Goal: Information Seeking & Learning: Check status

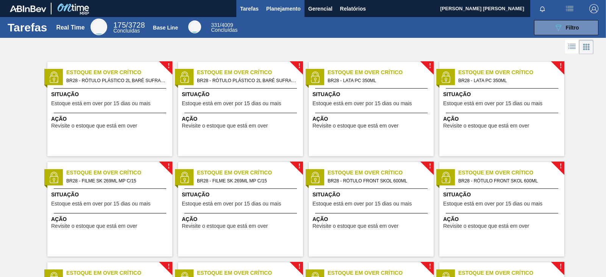
click at [281, 8] on span "Planejamento" at bounding box center [283, 8] width 34 height 9
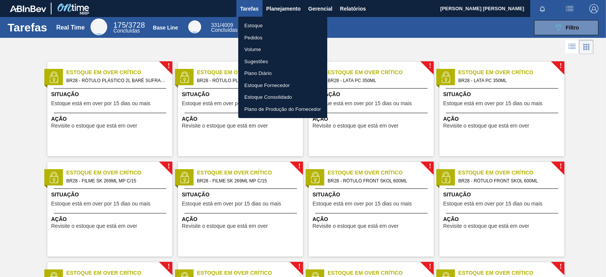
click at [263, 22] on li "Estoque" at bounding box center [282, 26] width 89 height 12
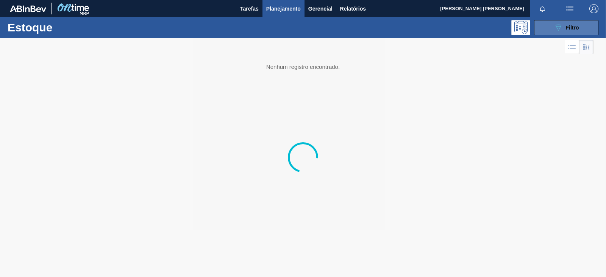
click at [484, 25] on button "089F7B8B-B2A5-4AFE-B5C0-19BA573D28AC Filtro" at bounding box center [566, 27] width 64 height 15
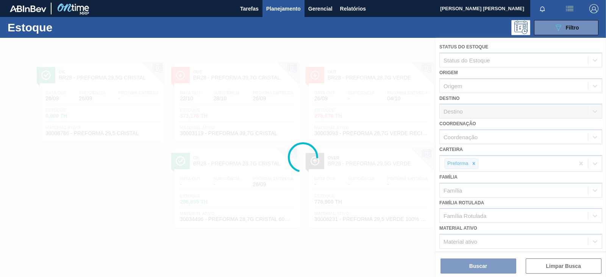
click at [251, 154] on div at bounding box center [303, 157] width 606 height 239
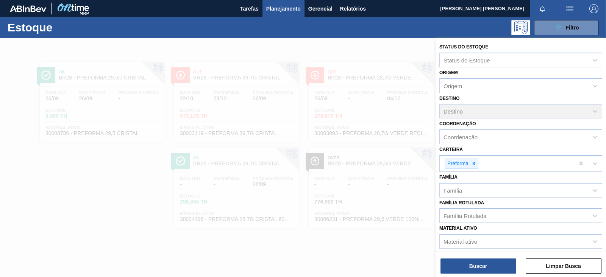
drag, startPoint x: 125, startPoint y: 174, endPoint x: 117, endPoint y: 174, distance: 8.0
click at [124, 174] on div at bounding box center [303, 176] width 606 height 277
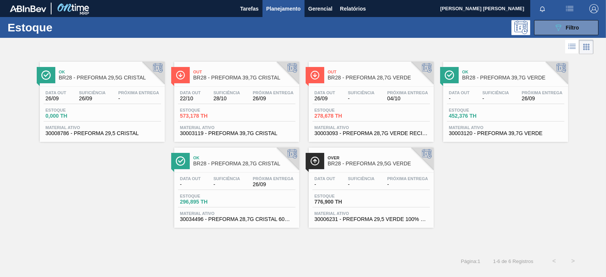
click at [213, 184] on div "Suficiência -" at bounding box center [226, 181] width 30 height 11
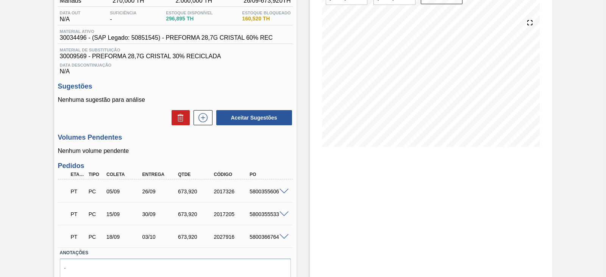
scroll to position [94, 0]
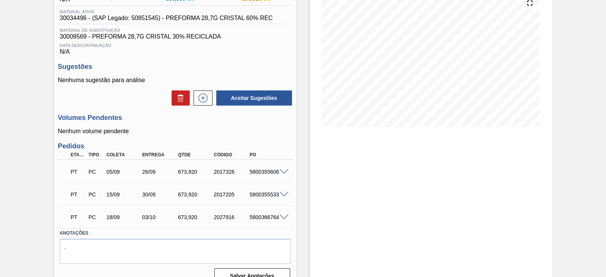
click at [259, 173] on div "5800355606" at bounding box center [267, 172] width 39 height 6
copy div "5800355606"
click at [259, 198] on div "5800355533" at bounding box center [267, 195] width 39 height 6
click at [268, 170] on div "5800355606" at bounding box center [267, 172] width 39 height 6
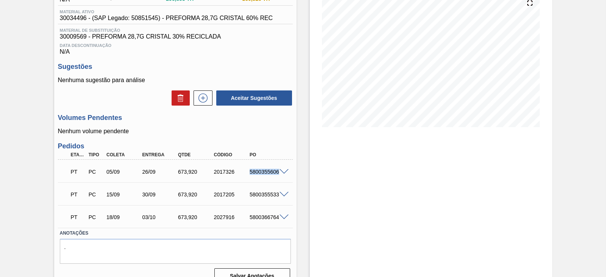
click at [268, 170] on div "5800355606" at bounding box center [267, 172] width 39 height 6
copy div "5800355606"
click at [265, 198] on div "5800355533" at bounding box center [267, 195] width 39 height 6
copy div "5800355533"
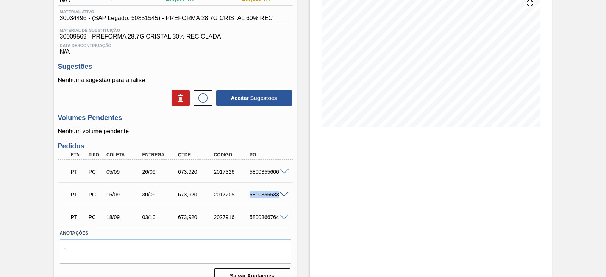
scroll to position [0, 0]
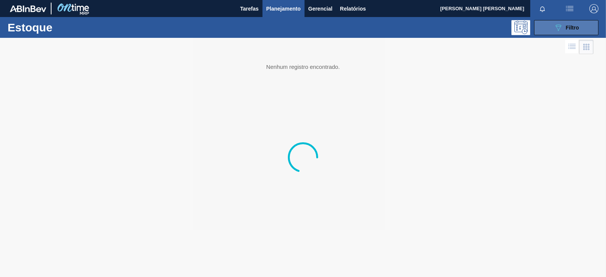
click at [484, 27] on button "089F7B8B-B2A5-4AFE-B5C0-19BA573D28AC Filtro" at bounding box center [566, 27] width 64 height 15
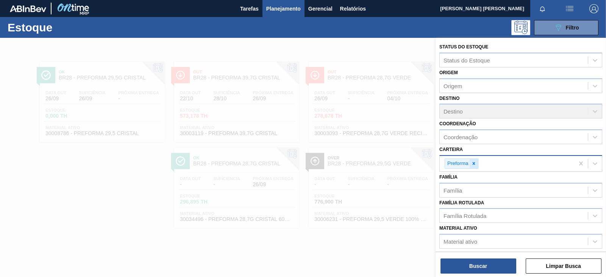
click at [474, 159] on div at bounding box center [474, 163] width 8 height 9
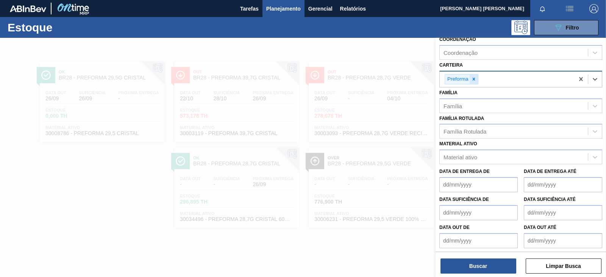
click at [475, 80] on icon at bounding box center [473, 78] width 5 height 5
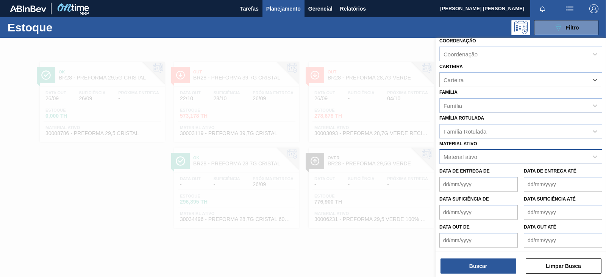
click at [473, 156] on div "Material ativo" at bounding box center [460, 157] width 34 height 6
paste ativo "30012546"
type ativo "30012546"
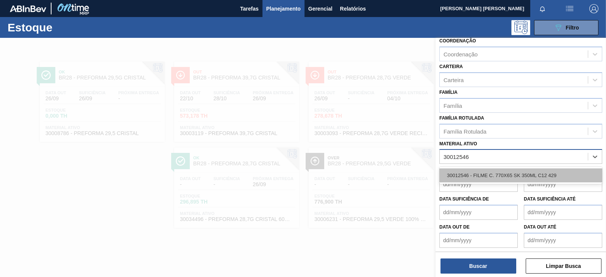
click at [484, 173] on div "30012546 - FILME C. 770X65 SK 350ML C12 429" at bounding box center [520, 176] width 163 height 14
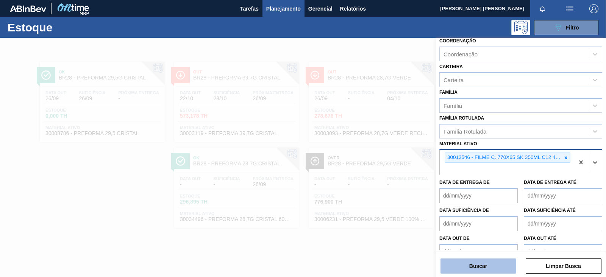
click at [470, 221] on button "Buscar" at bounding box center [478, 266] width 76 height 15
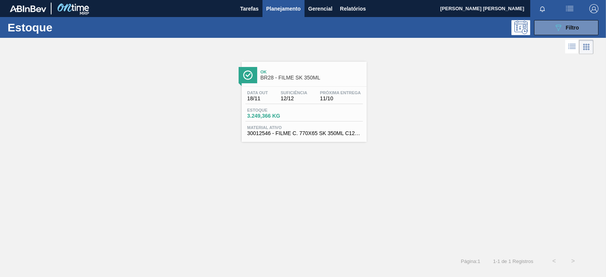
click at [275, 119] on span "3.249,366 KG" at bounding box center [273, 116] width 53 height 6
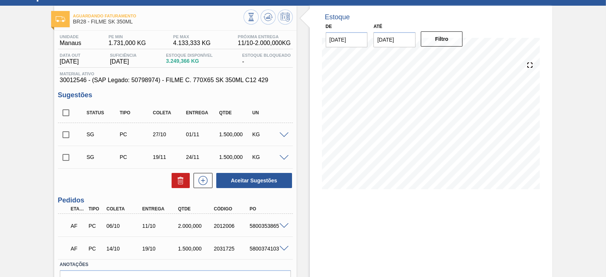
scroll to position [47, 0]
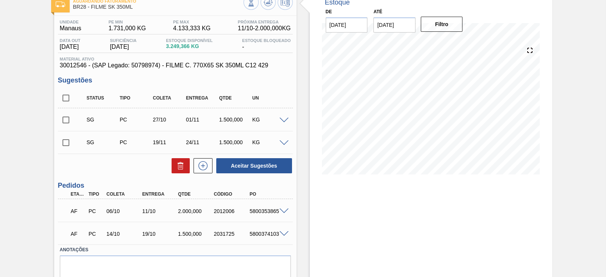
click at [267, 211] on div "5800353865" at bounding box center [267, 211] width 39 height 6
copy div "5800353865"
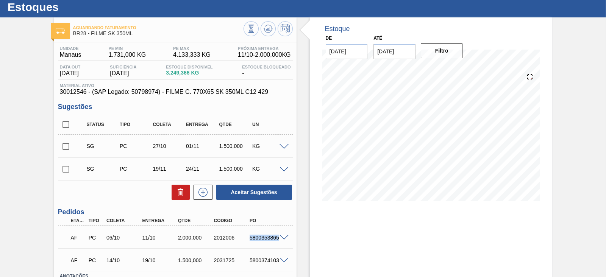
scroll to position [0, 0]
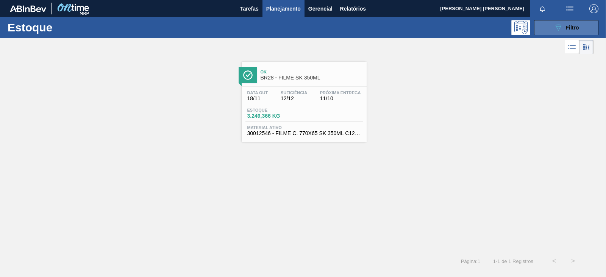
click at [484, 27] on icon "089F7B8B-B2A5-4AFE-B5C0-19BA573D28AC" at bounding box center [558, 27] width 9 height 9
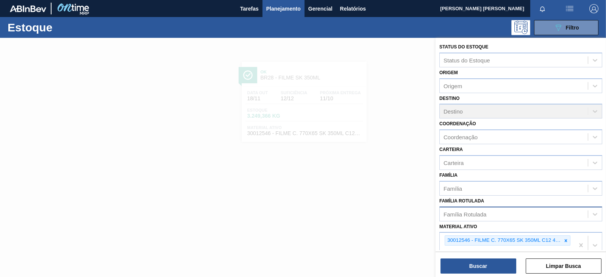
scroll to position [94, 0]
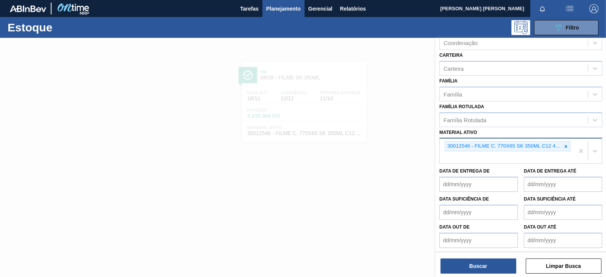
click at [477, 154] on div "30012546 - FILME C. 770X65 SK 350ML C12 429" at bounding box center [507, 151] width 134 height 25
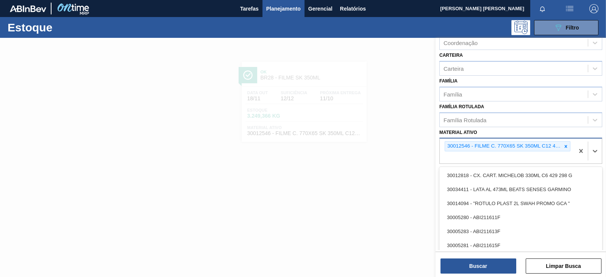
paste ativo "30033772"
type ativo "30033772"
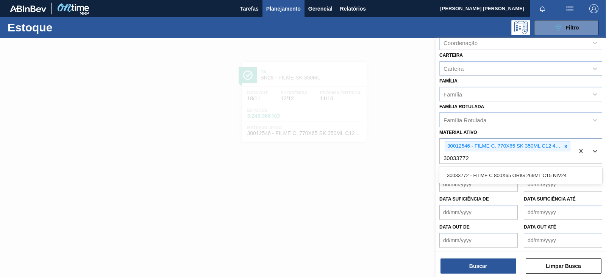
click at [482, 169] on div "30033772 - FILME C 800X65 ORIG 269ML C15 NIV24" at bounding box center [520, 176] width 163 height 14
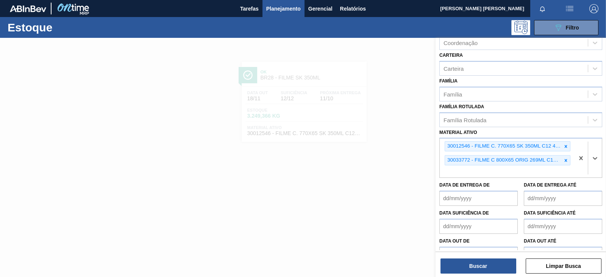
paste ativo "30033773"
type ativo "30033773"
drag, startPoint x: 465, startPoint y: 183, endPoint x: 467, endPoint y: 195, distance: 12.5
click at [465, 183] on div "30033773 - FILME C 770X65 ORIG 350ML C12 NIV24" at bounding box center [520, 190] width 163 height 14
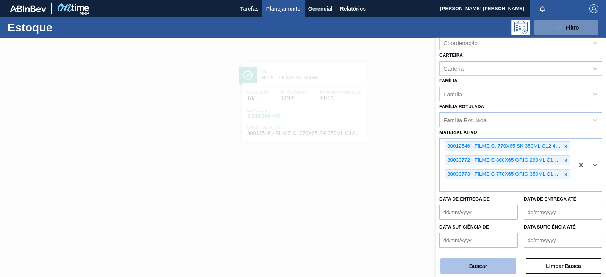
click at [472, 221] on button "Buscar" at bounding box center [478, 266] width 76 height 15
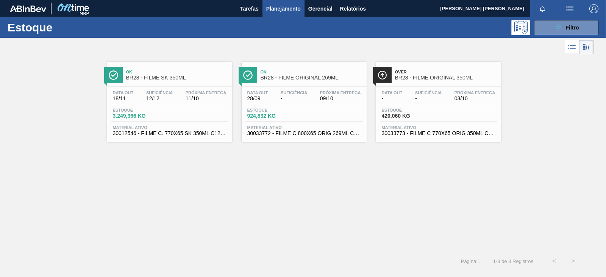
click at [459, 108] on div "Estoque 420,060 KG" at bounding box center [438, 115] width 117 height 14
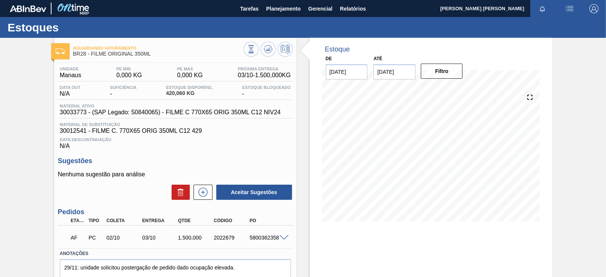
click at [261, 221] on div "5800362358" at bounding box center [267, 238] width 39 height 6
copy div "5800362358"
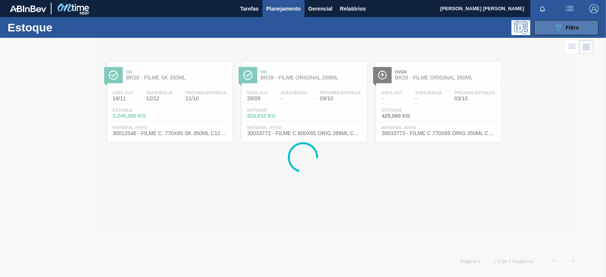
click at [484, 25] on button "089F7B8B-B2A5-4AFE-B5C0-19BA573D28AC Filtro" at bounding box center [566, 27] width 64 height 15
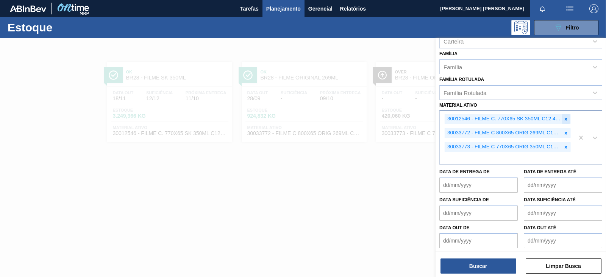
click at [484, 119] on icon at bounding box center [565, 119] width 5 height 5
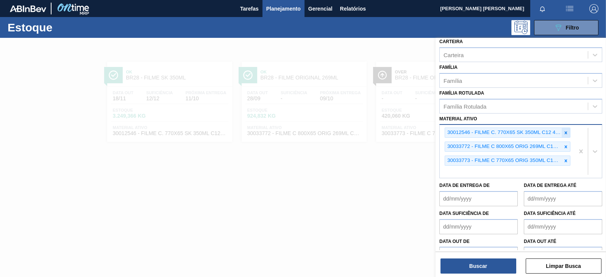
click at [484, 119] on div "Material ativo 30012546 - FILME C. 770X65 SK 350ML C12 429 30033772 - FILME C 8…" at bounding box center [520, 146] width 163 height 65
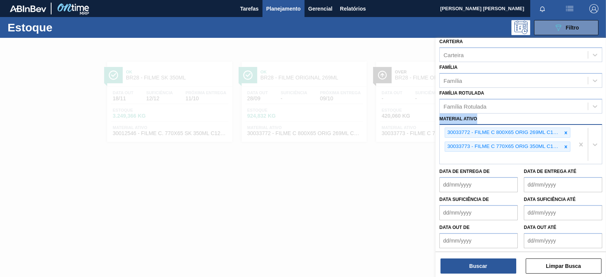
click at [484, 119] on div "Material ativo 30033772 - FILME C 800X65 ORIG 269ML C15 NIV24 30033773 - FILME …" at bounding box center [520, 139] width 163 height 51
click at [484, 130] on icon at bounding box center [565, 132] width 5 height 5
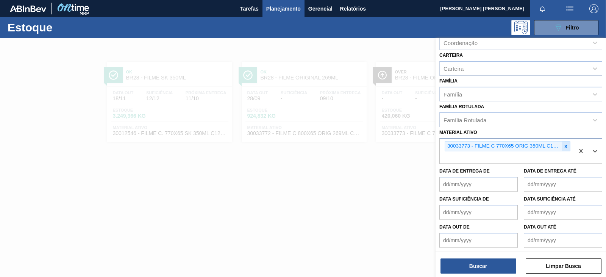
click at [484, 146] on icon at bounding box center [565, 146] width 5 height 5
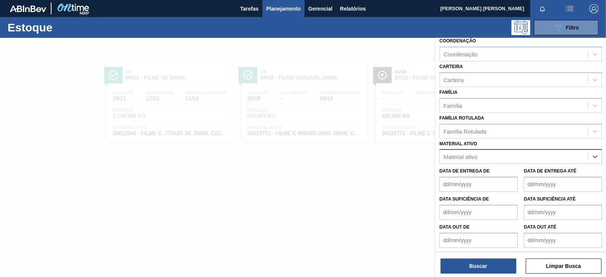
paste ativo "30002598"
type ativo "30002598"
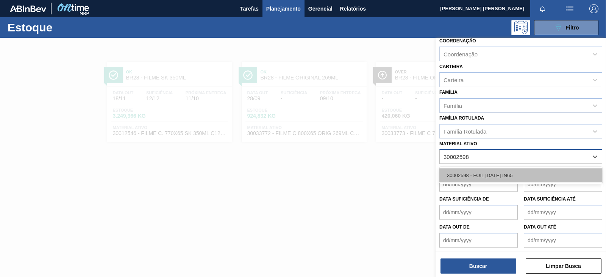
click at [484, 173] on div "30002598 - FOIL [DATE] IN65" at bounding box center [520, 176] width 163 height 14
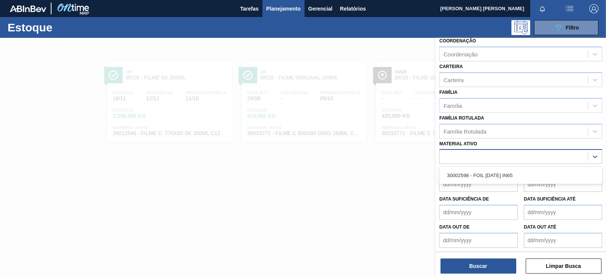
scroll to position [84, 0]
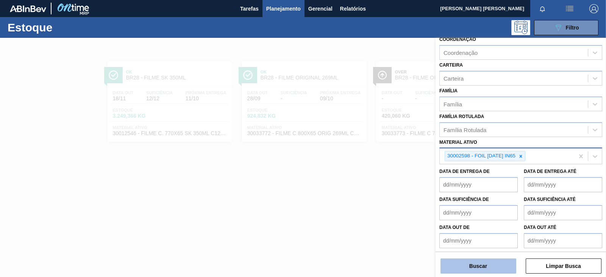
click at [479, 221] on button "Buscar" at bounding box center [478, 266] width 76 height 15
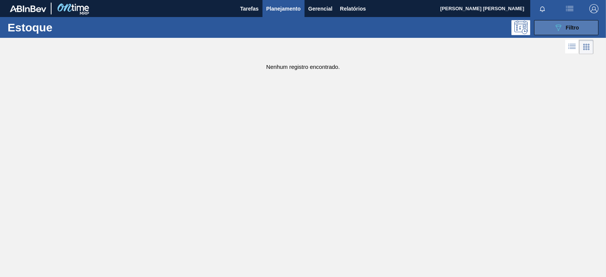
click at [484, 25] on icon "089F7B8B-B2A5-4AFE-B5C0-19BA573D28AC" at bounding box center [558, 27] width 9 height 9
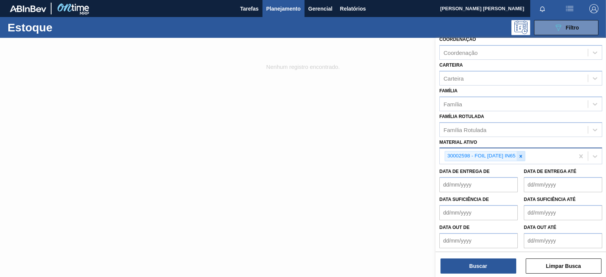
click at [484, 154] on icon at bounding box center [520, 156] width 5 height 5
paste ativo "30009359"
type ativo "30009359"
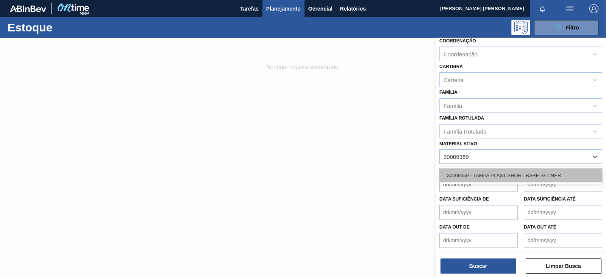
click at [481, 173] on div "30009359 - TAMPA PLAST SHORT BARE S/ LINER" at bounding box center [520, 176] width 163 height 14
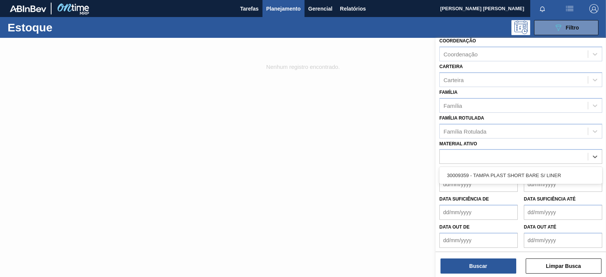
scroll to position [84, 0]
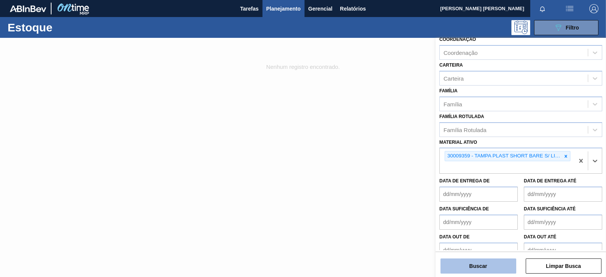
click at [479, 221] on button "Buscar" at bounding box center [478, 266] width 76 height 15
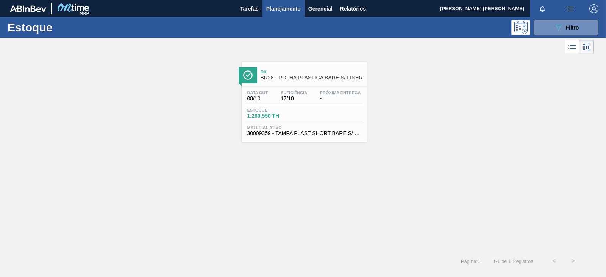
drag, startPoint x: 289, startPoint y: 124, endPoint x: 290, endPoint y: 129, distance: 5.4
click at [289, 124] on div "Data out 08/10 Suficiência 17/10 Próxima Entrega - Estoque 1.280,550 TH Materia…" at bounding box center [304, 112] width 125 height 51
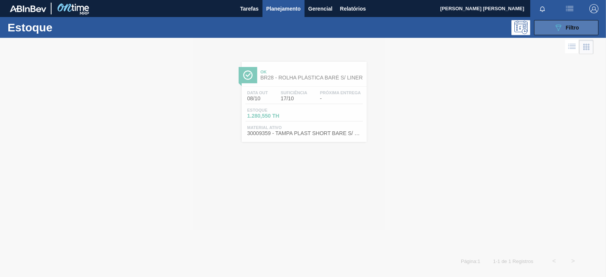
drag, startPoint x: 569, startPoint y: 32, endPoint x: 566, endPoint y: 34, distance: 3.9
click at [484, 31] on div "089F7B8B-B2A5-4AFE-B5C0-19BA573D28AC Filtro" at bounding box center [566, 27] width 25 height 9
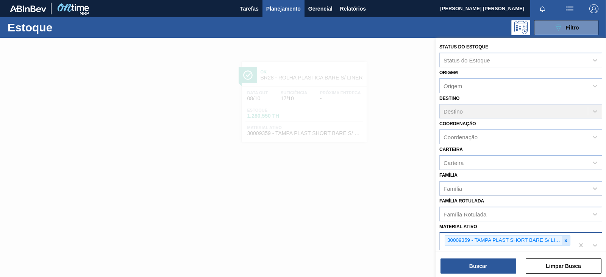
click at [484, 221] on icon at bounding box center [565, 240] width 5 height 5
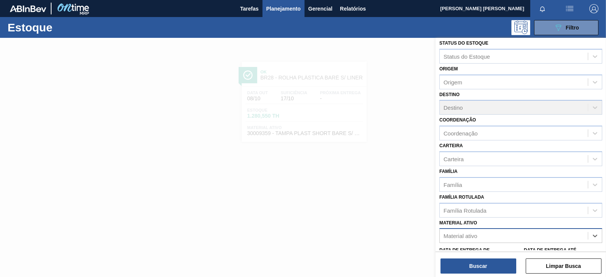
paste ativo "30003189"
type ativo "30003189"
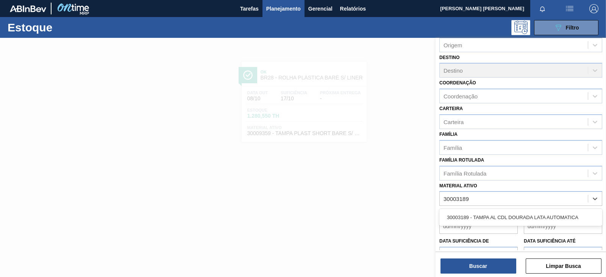
scroll to position [83, 0]
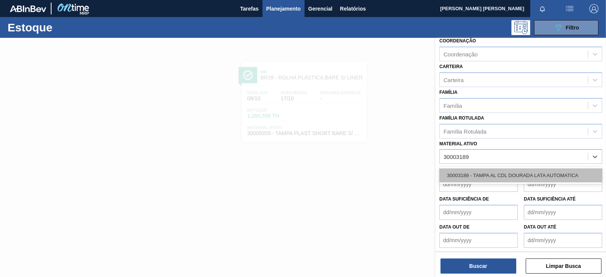
click at [484, 175] on div "30003189 - TAMPA AL CDL DOURADA LATA AUTOMATICA" at bounding box center [520, 176] width 163 height 14
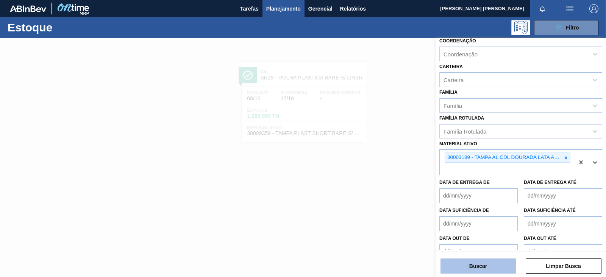
click at [475, 221] on button "Buscar" at bounding box center [478, 266] width 76 height 15
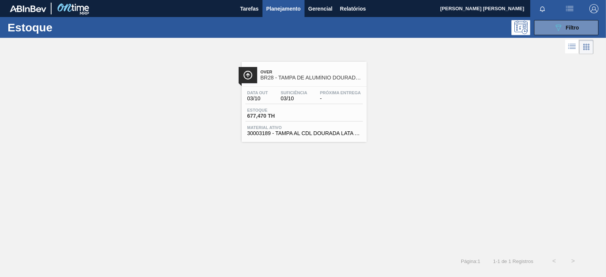
click at [271, 108] on span "Estoque" at bounding box center [273, 110] width 53 height 5
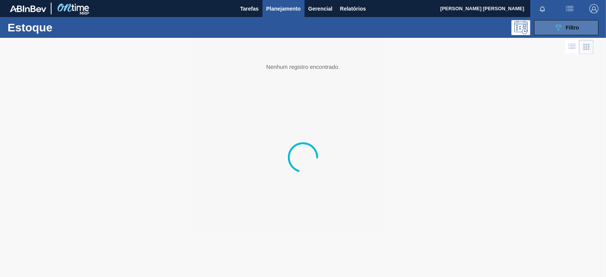
click at [484, 29] on span "Filtro" at bounding box center [572, 28] width 13 height 6
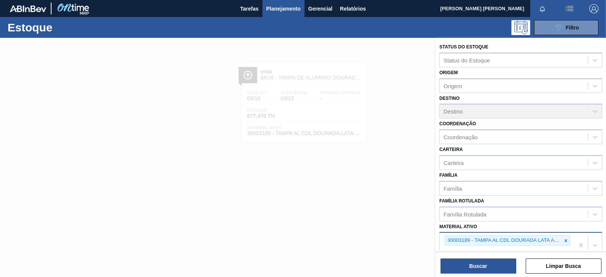
scroll to position [94, 0]
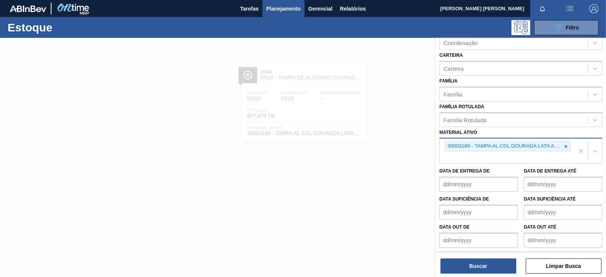
click at [471, 156] on div "30003189 - TAMPA AL CDL DOURADA LATA AUTOMATICA" at bounding box center [507, 151] width 134 height 25
paste ativo "30002702"
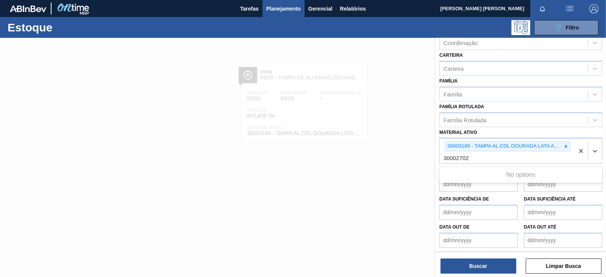
type ativo "30002702"
paste ativo "30002702"
type ativo "30002702"
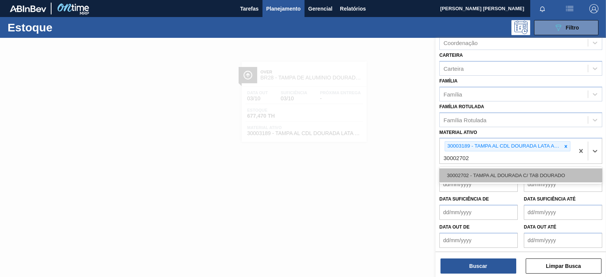
click at [474, 171] on div "30002702 - TAMPA AL DOURADA C/ TAB DOURADO" at bounding box center [520, 176] width 163 height 14
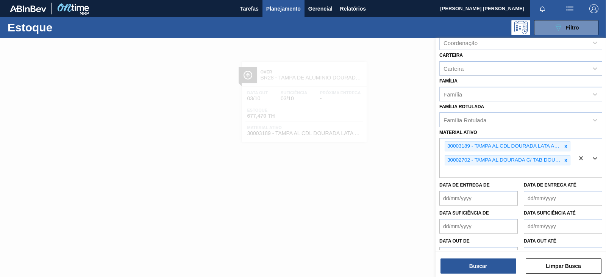
paste ativo "30003188"
type ativo "30003188"
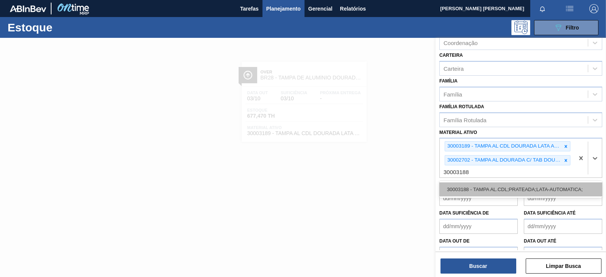
click at [470, 187] on div "30003188 - TAMPA AL.CDL;PRATEADA;LATA-AUTOMATICA;" at bounding box center [520, 190] width 163 height 14
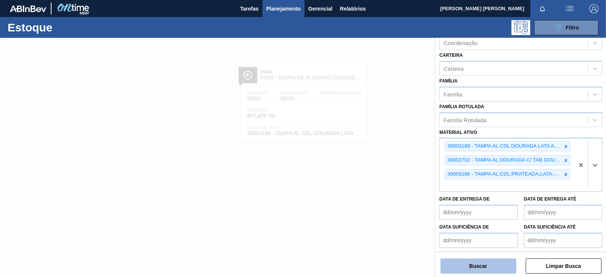
click at [470, 221] on button "Buscar" at bounding box center [478, 266] width 76 height 15
